Goal: Browse casually

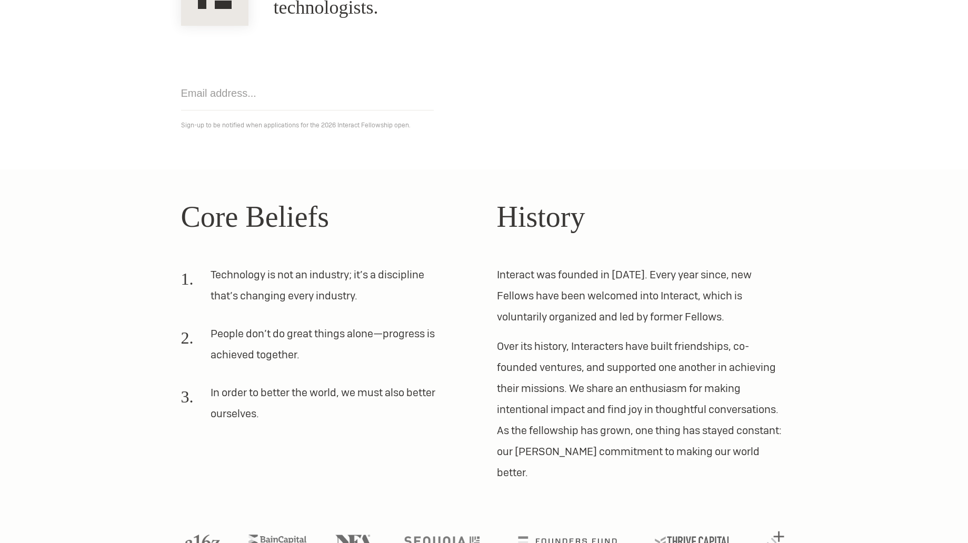
scroll to position [185, 0]
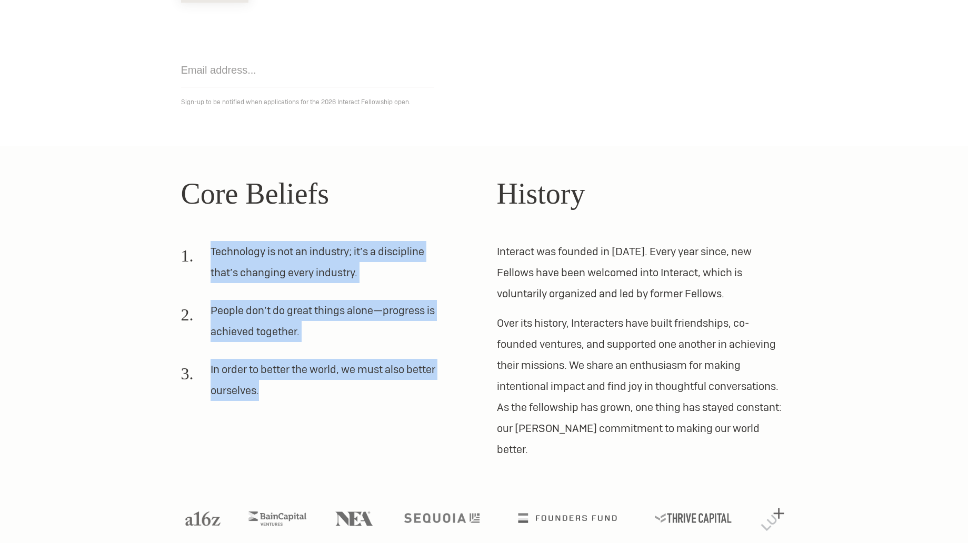
drag, startPoint x: 368, startPoint y: 190, endPoint x: 435, endPoint y: 419, distance: 238.6
click at [435, 419] on div "Core Beliefs Technology is not an industry; it’s a discipline that’s changing e…" at bounding box center [326, 316] width 290 height 288
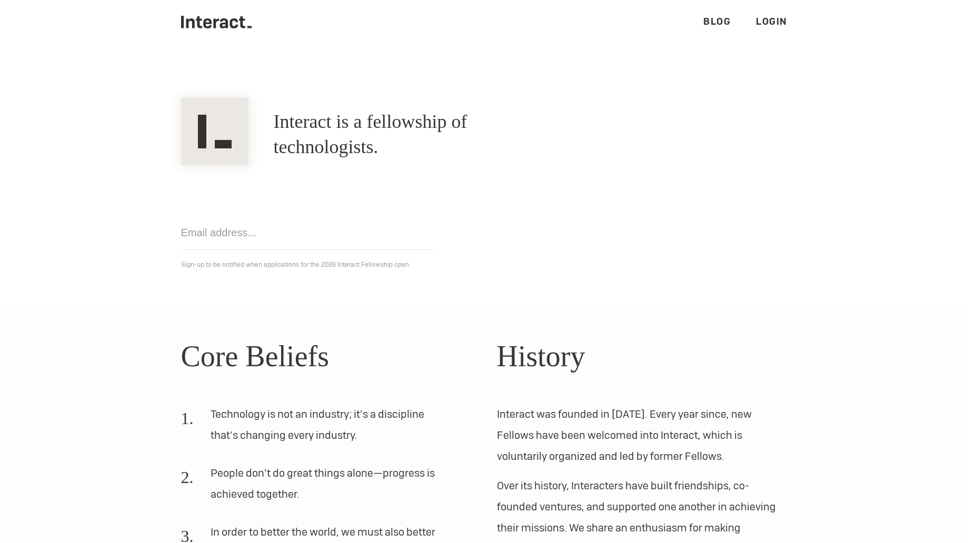
scroll to position [0, 0]
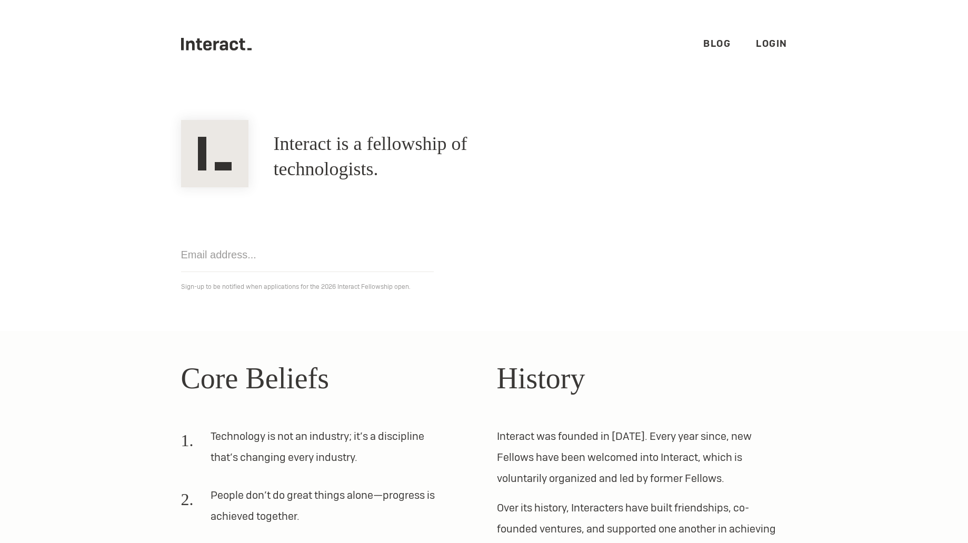
click at [722, 40] on link "Blog" at bounding box center [716, 43] width 27 height 12
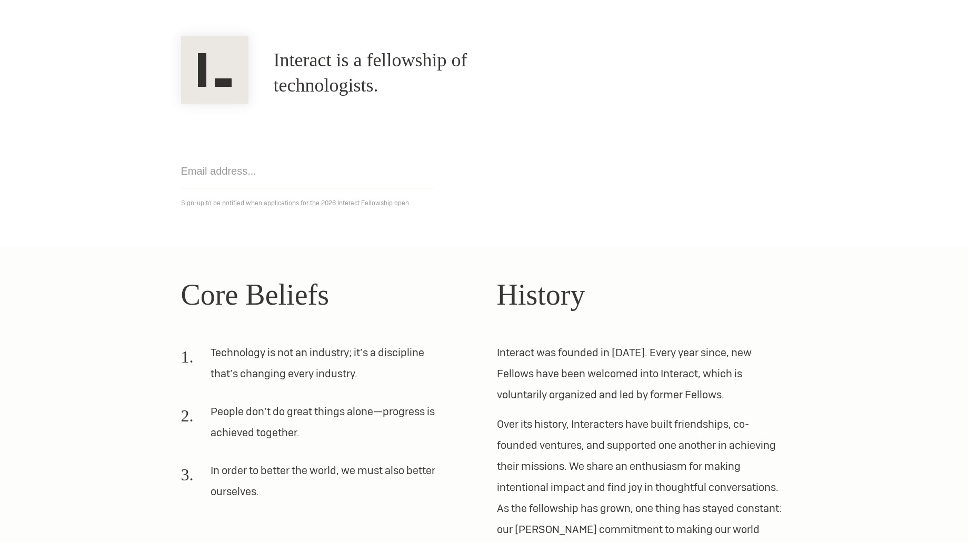
scroll to position [185, 0]
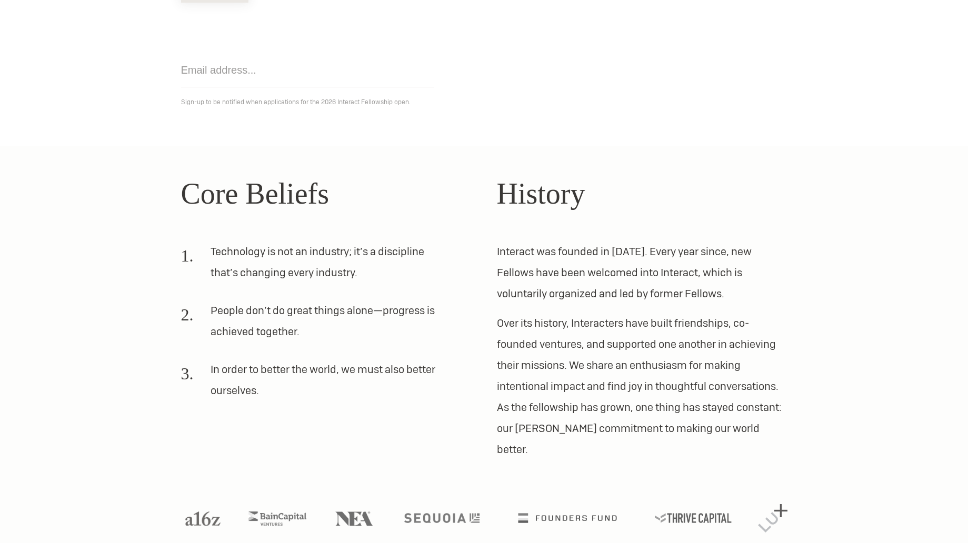
click at [776, 504] on img at bounding box center [772, 518] width 29 height 28
click at [211, 508] on img at bounding box center [203, 517] width 44 height 18
click at [307, 510] on ul at bounding box center [484, 524] width 623 height 28
click at [299, 508] on img at bounding box center [277, 517] width 73 height 18
click at [361, 508] on img at bounding box center [353, 517] width 47 height 18
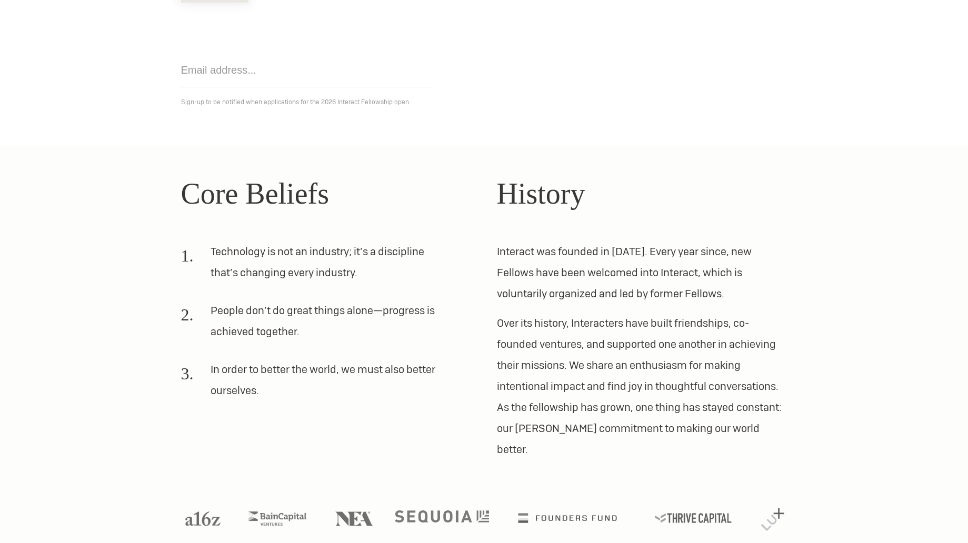
click at [461, 510] on li at bounding box center [442, 524] width 94 height 28
click at [460, 510] on img at bounding box center [442, 516] width 94 height 12
click at [567, 510] on img at bounding box center [567, 516] width 123 height 12
